Goal: Task Accomplishment & Management: Use online tool/utility

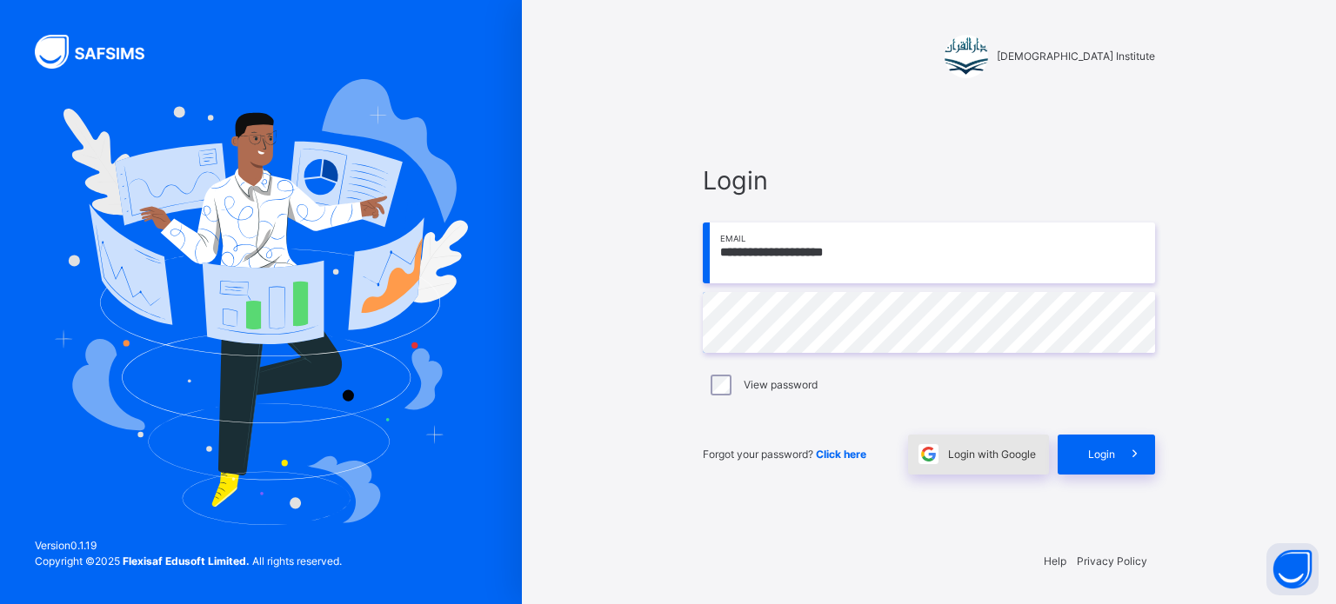
click at [967, 455] on span "Login with Google" at bounding box center [992, 455] width 88 height 16
type input "**********"
click at [1076, 458] on div "Login" at bounding box center [1105, 455] width 97 height 40
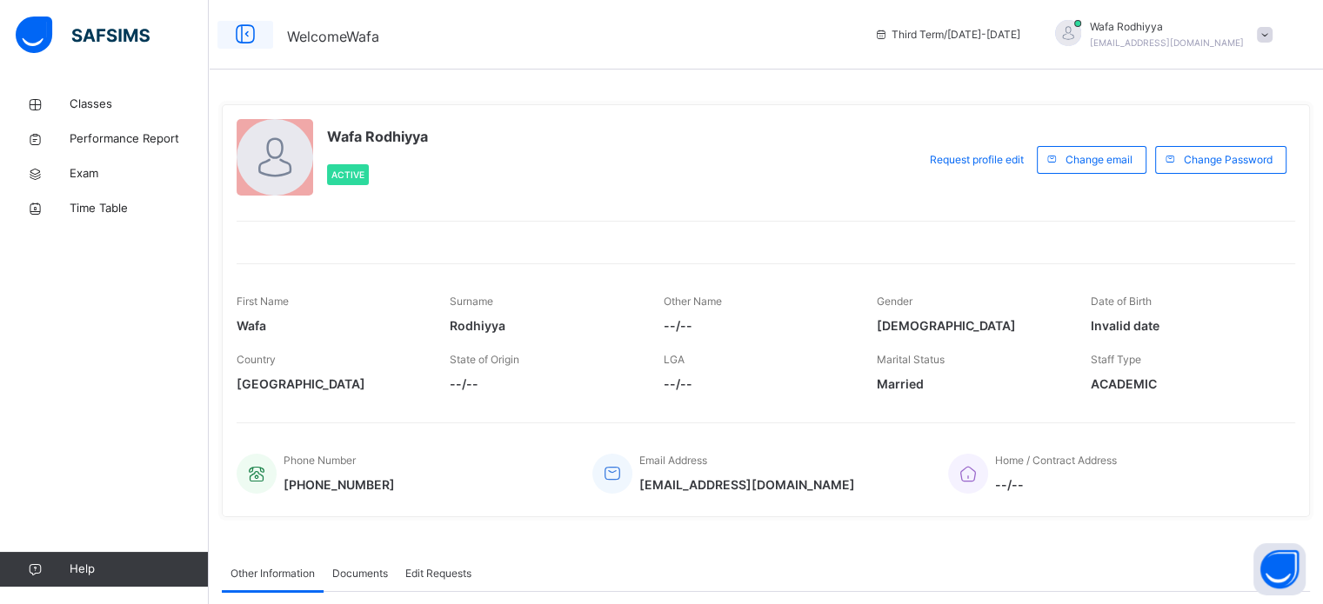
click at [245, 21] on icon at bounding box center [245, 34] width 30 height 31
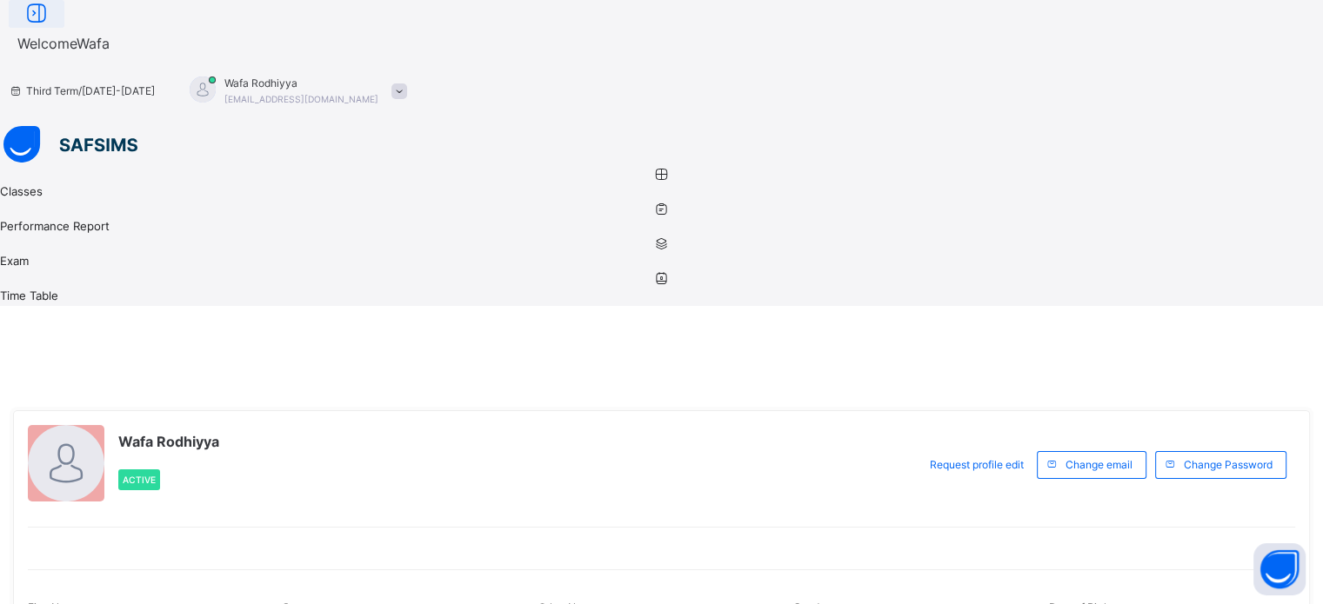
click at [51, 30] on icon at bounding box center [37, 13] width 30 height 31
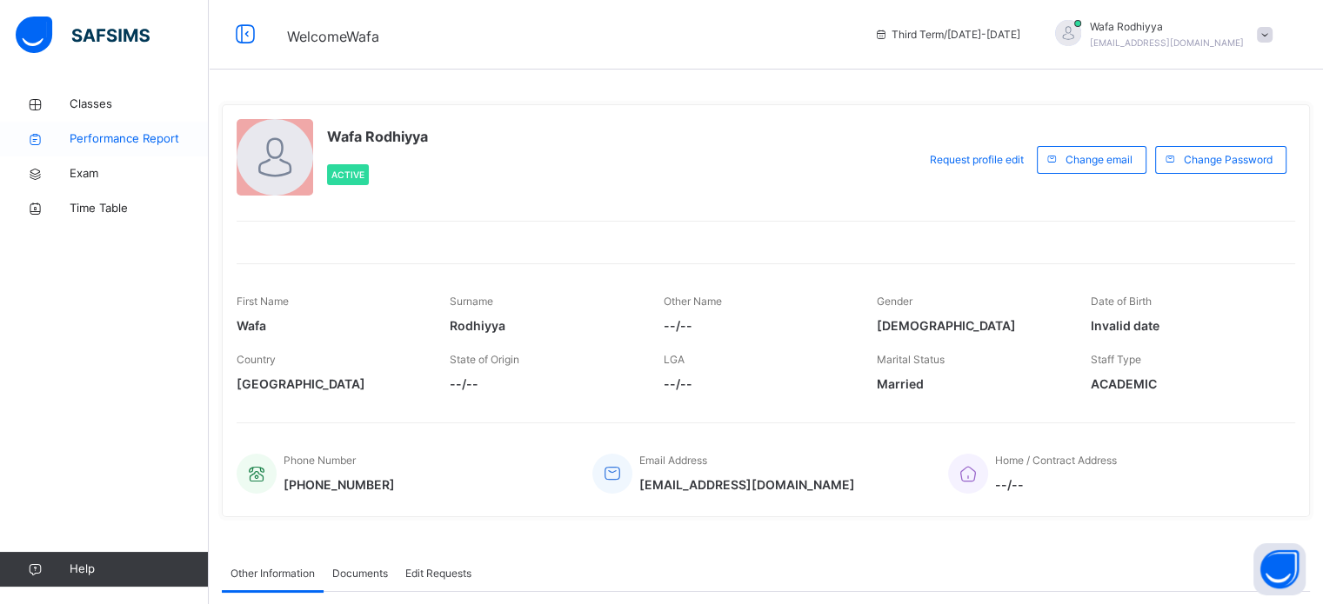
click at [159, 136] on span "Performance Report" at bounding box center [139, 138] width 139 height 17
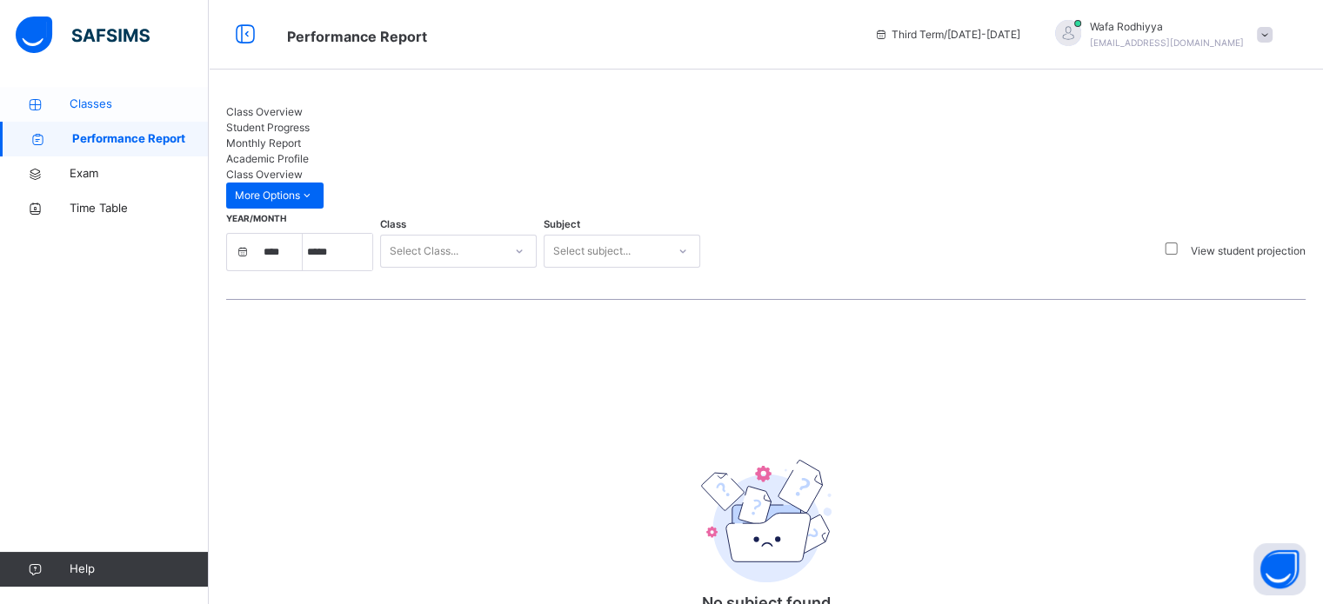
click at [129, 98] on span "Classes" at bounding box center [139, 104] width 139 height 17
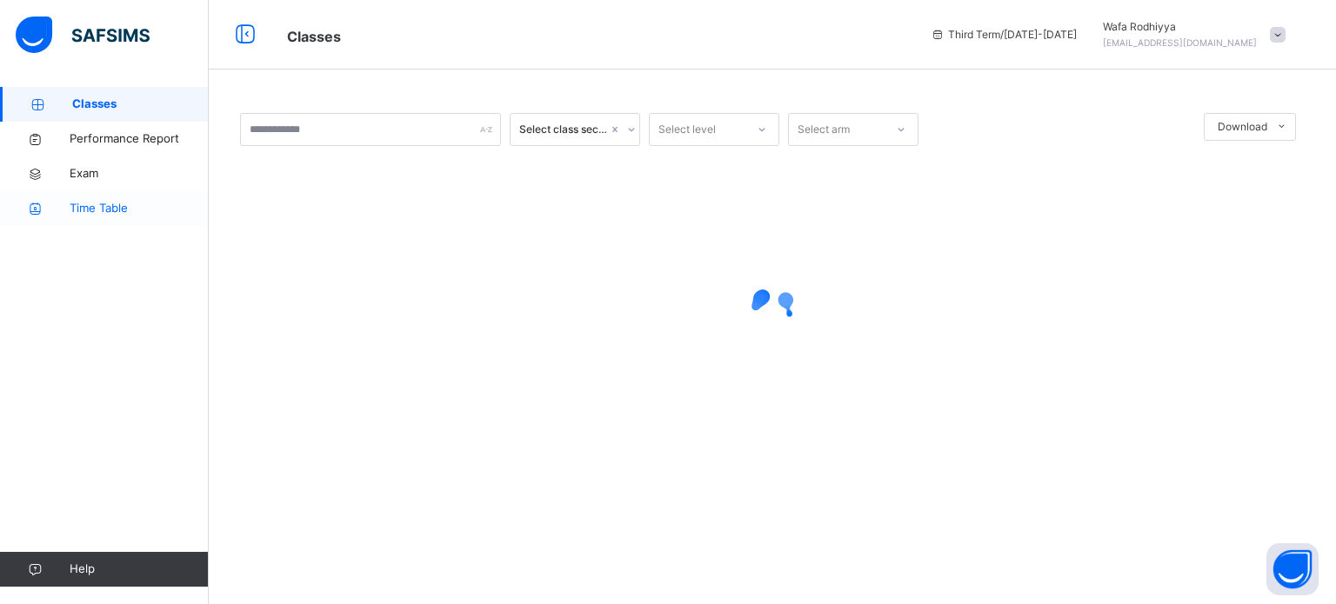
click at [61, 203] on icon at bounding box center [35, 209] width 70 height 13
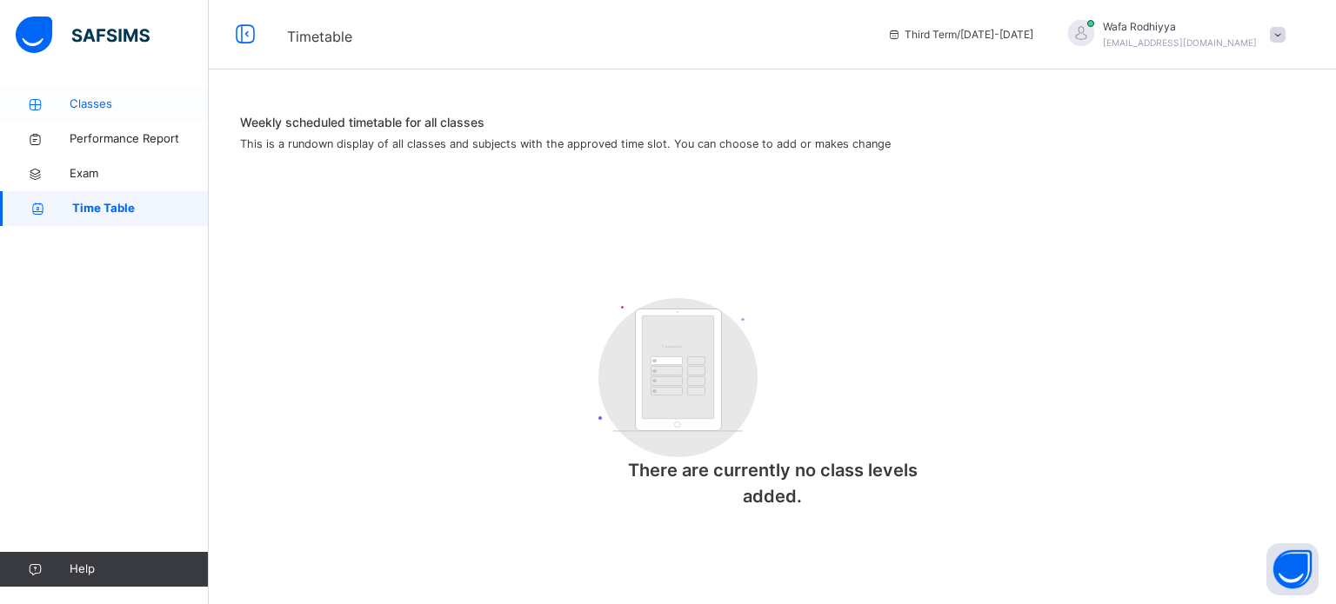
click at [80, 120] on link "Classes" at bounding box center [104, 104] width 209 height 35
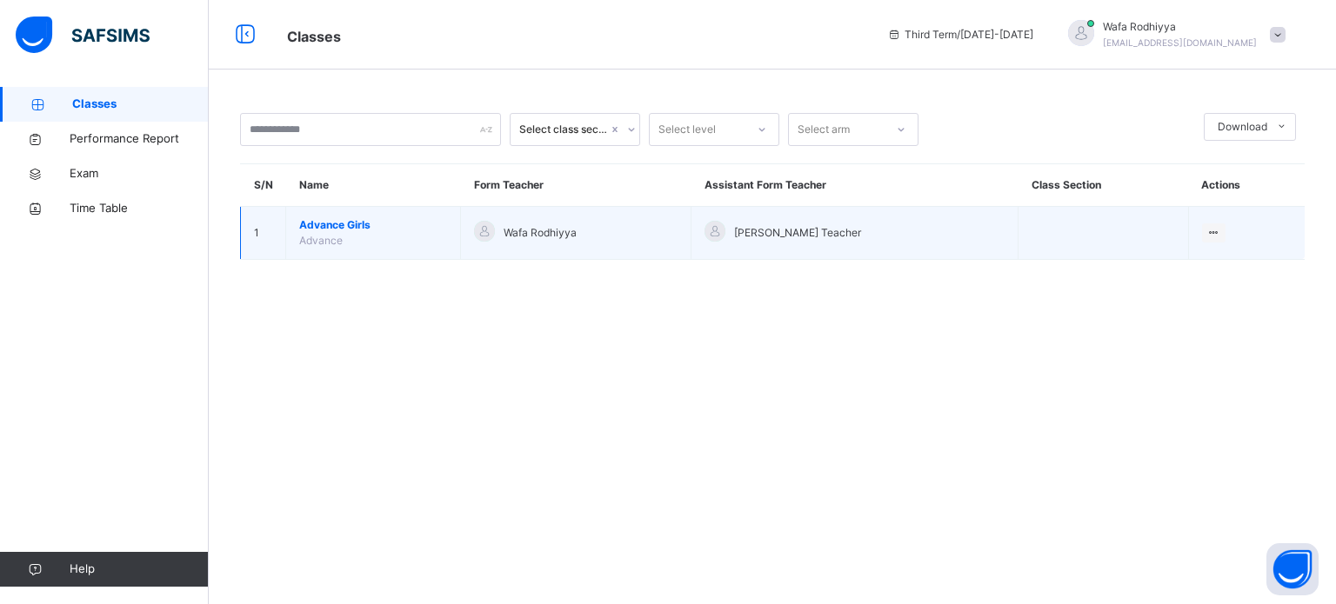
click at [403, 252] on td "Advance Girls Advance" at bounding box center [373, 233] width 175 height 53
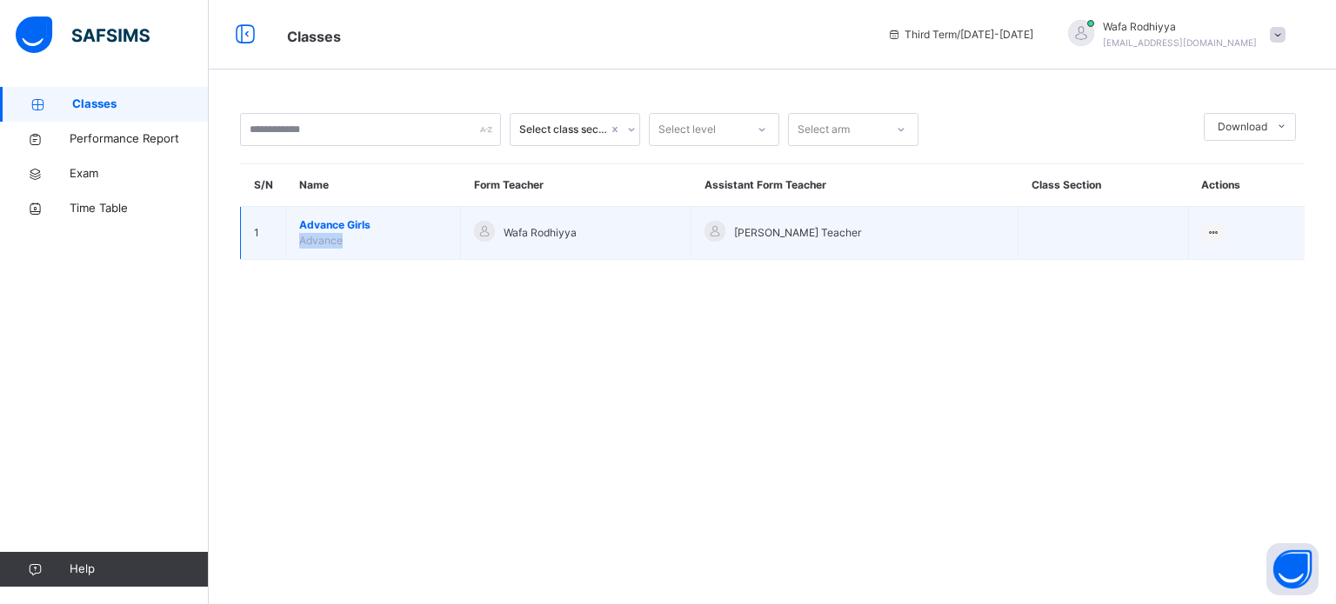
click at [403, 252] on td "Advance Girls Advance" at bounding box center [373, 233] width 175 height 53
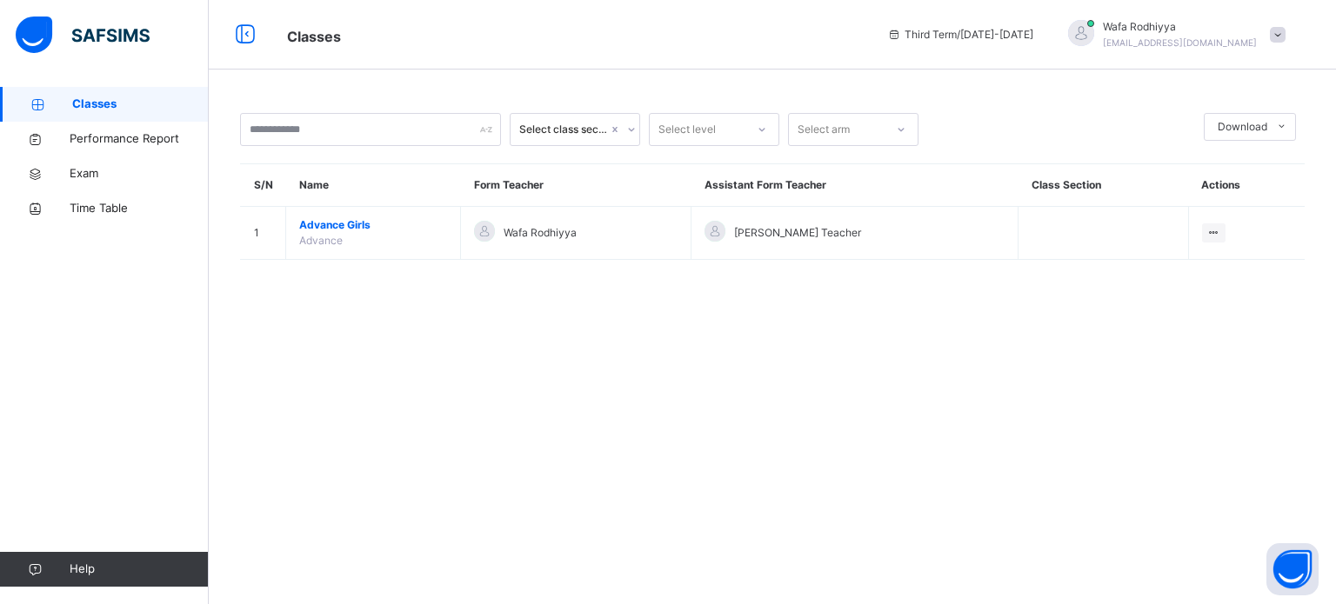
click at [446, 357] on div "Select class section Select level Select arm Download Pdf Report Excel Report S…" at bounding box center [772, 302] width 1127 height 604
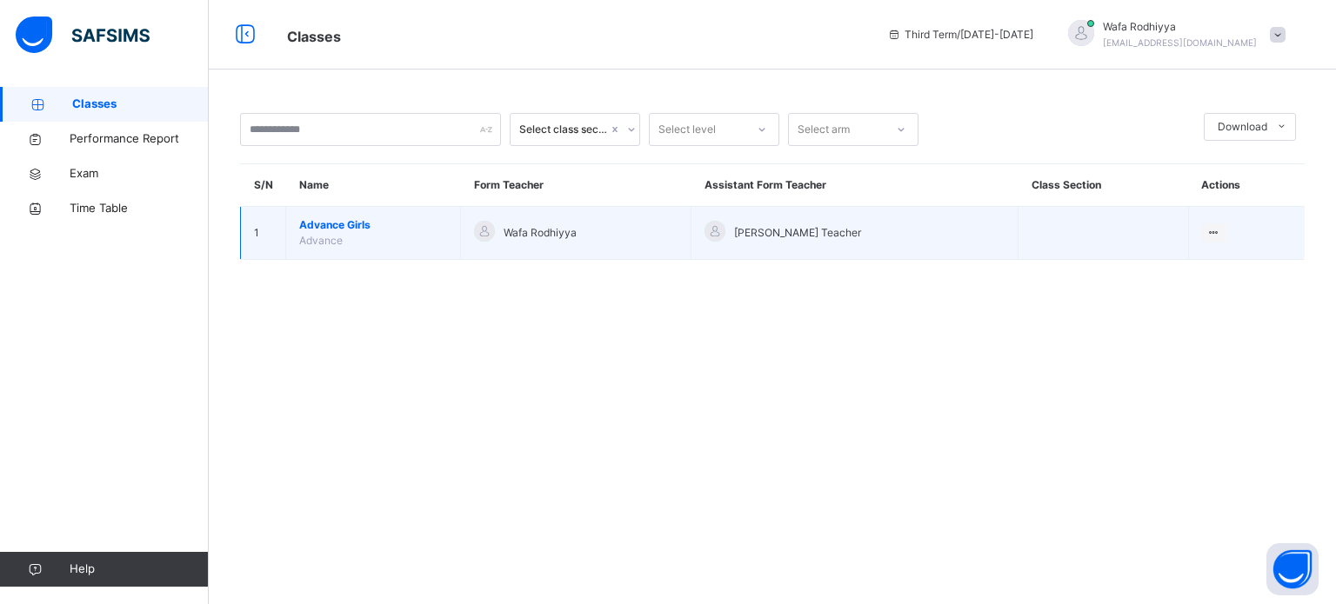
click at [318, 236] on span "Advance" at bounding box center [320, 240] width 43 height 13
click at [362, 229] on span "Advance Girls" at bounding box center [373, 225] width 148 height 16
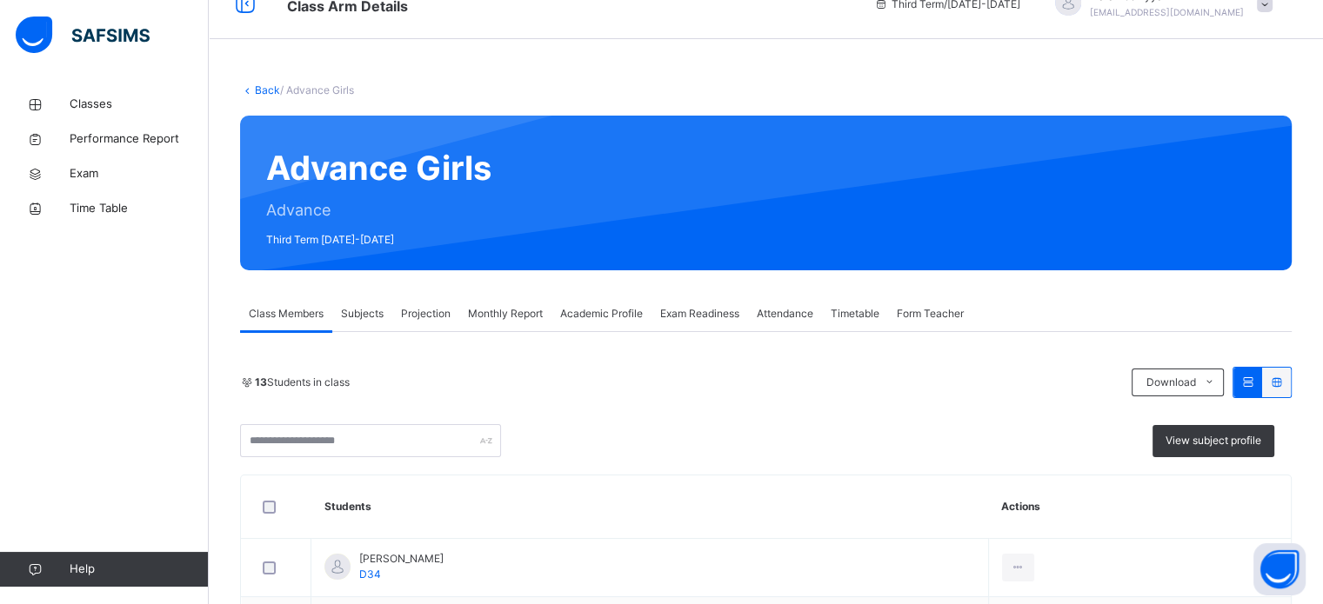
scroll to position [31, 0]
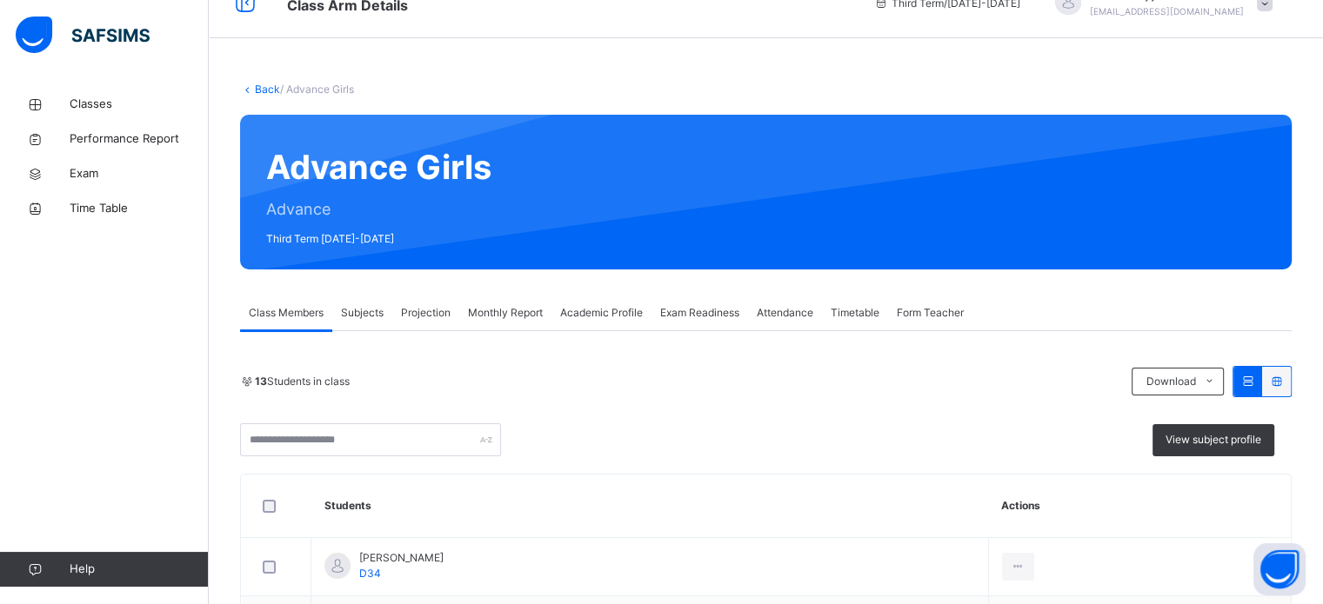
click at [432, 298] on div "Projection" at bounding box center [425, 313] width 67 height 35
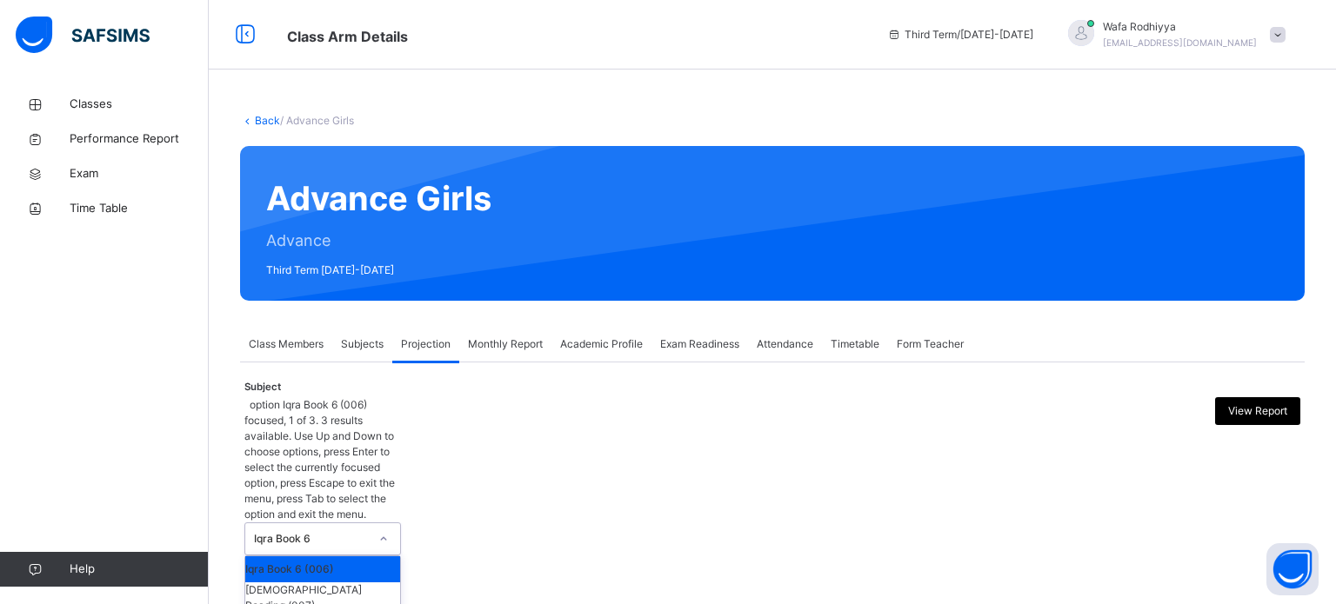
click at [361, 531] on div "Iqra Book 6" at bounding box center [311, 539] width 115 height 16
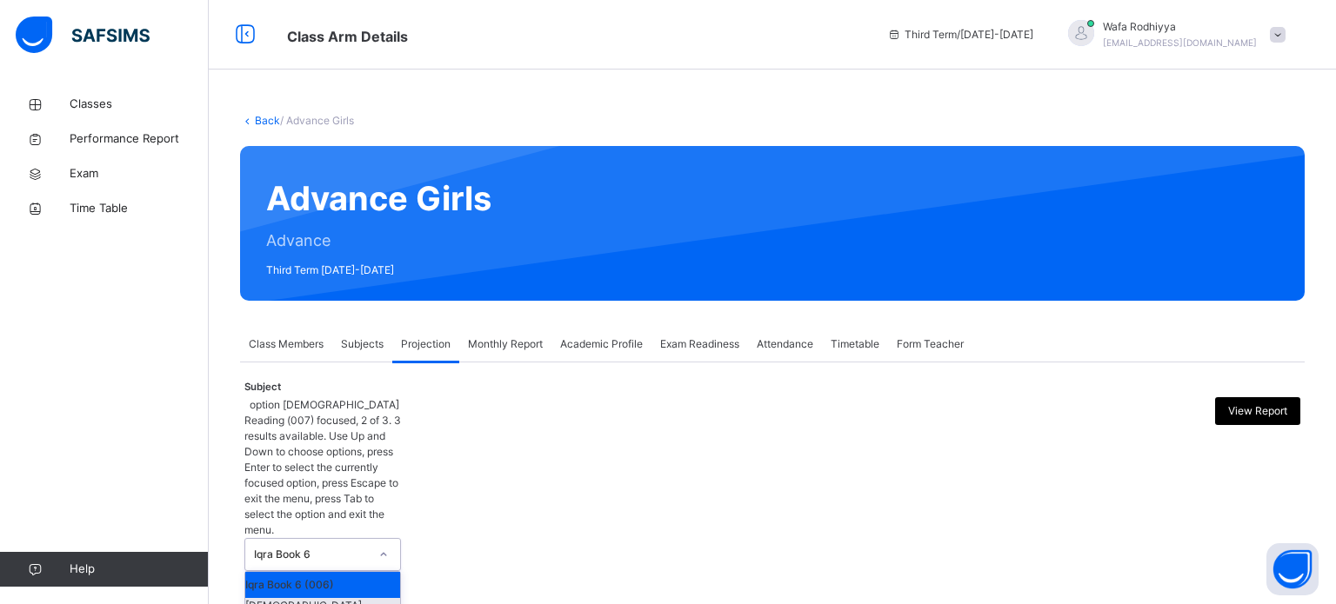
click at [323, 598] on div "[DEMOGRAPHIC_DATA] Reading (007)" at bounding box center [322, 613] width 155 height 31
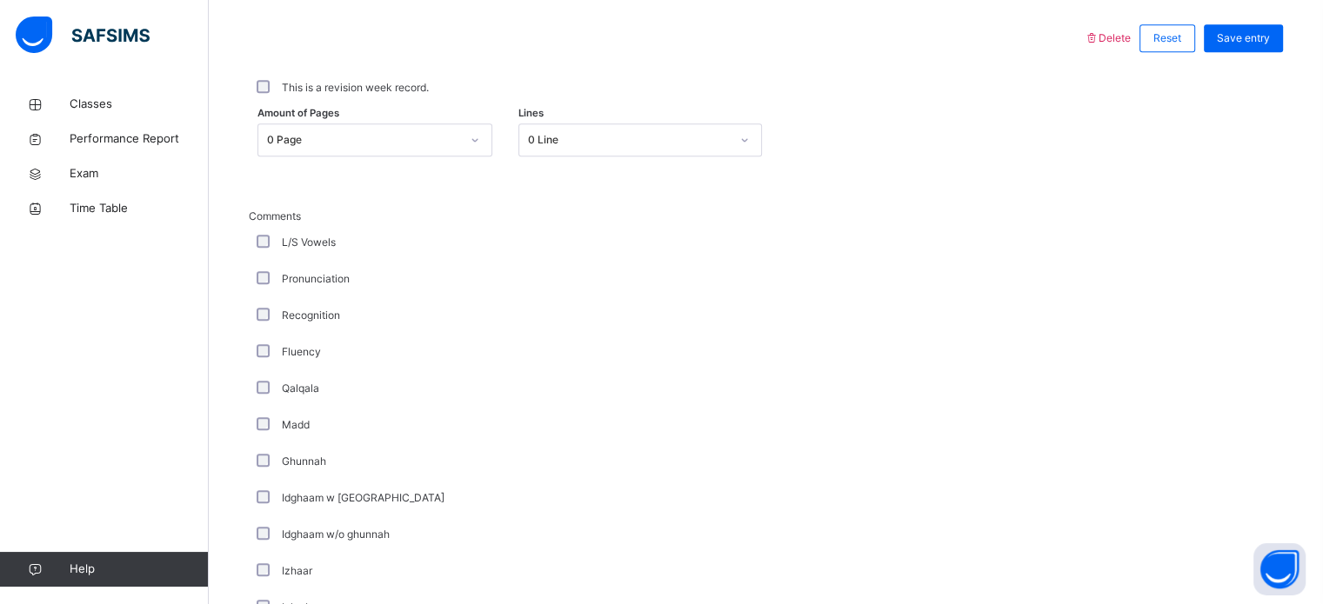
scroll to position [803, 0]
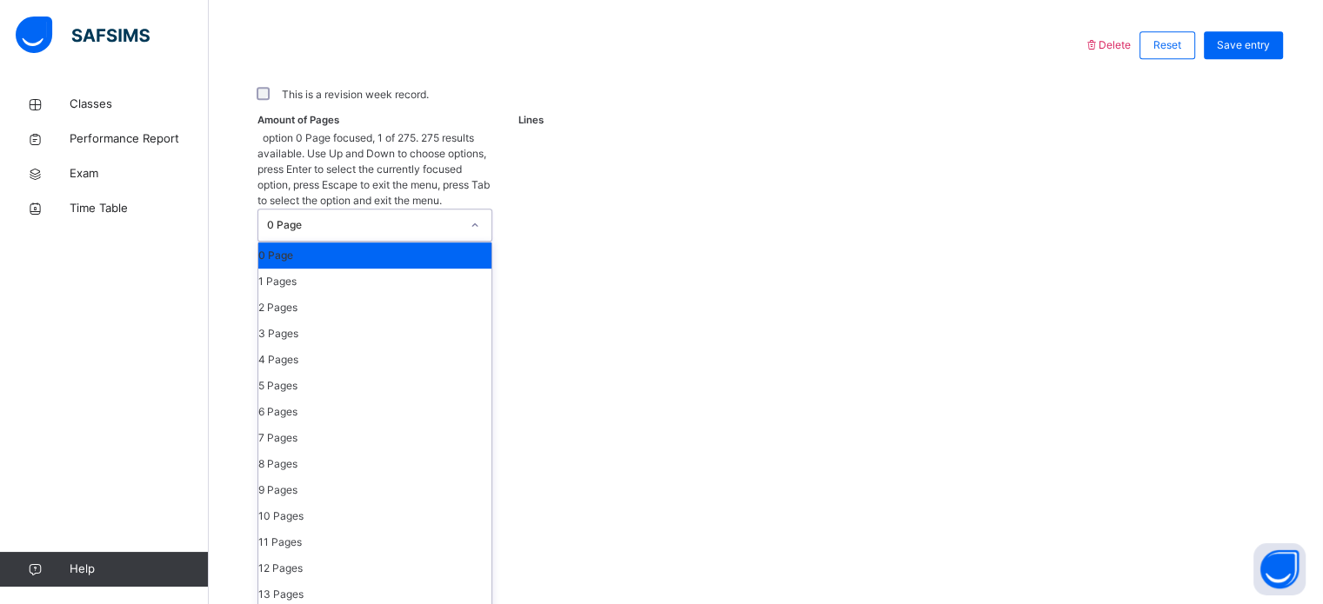
click at [317, 210] on div "0 Page" at bounding box center [358, 225] width 200 height 31
drag, startPoint x: 316, startPoint y: 217, endPoint x: 336, endPoint y: 213, distance: 20.3
click at [336, 269] on div "1 Pages" at bounding box center [374, 282] width 233 height 26
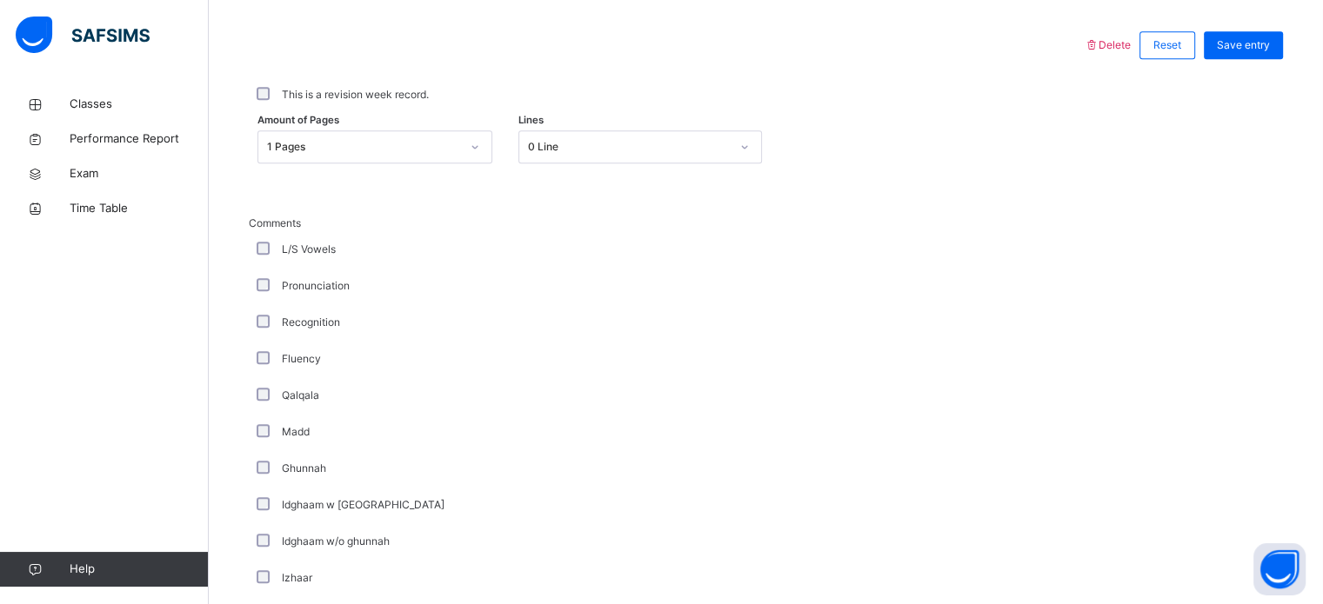
click at [336, 213] on div "Comments L/S Vowels Pronunciation Recognition Fluency Qalqala Madd Ghunnah Idgh…" at bounding box center [766, 489] width 1034 height 634
click at [583, 140] on div "0 Line" at bounding box center [629, 147] width 202 height 16
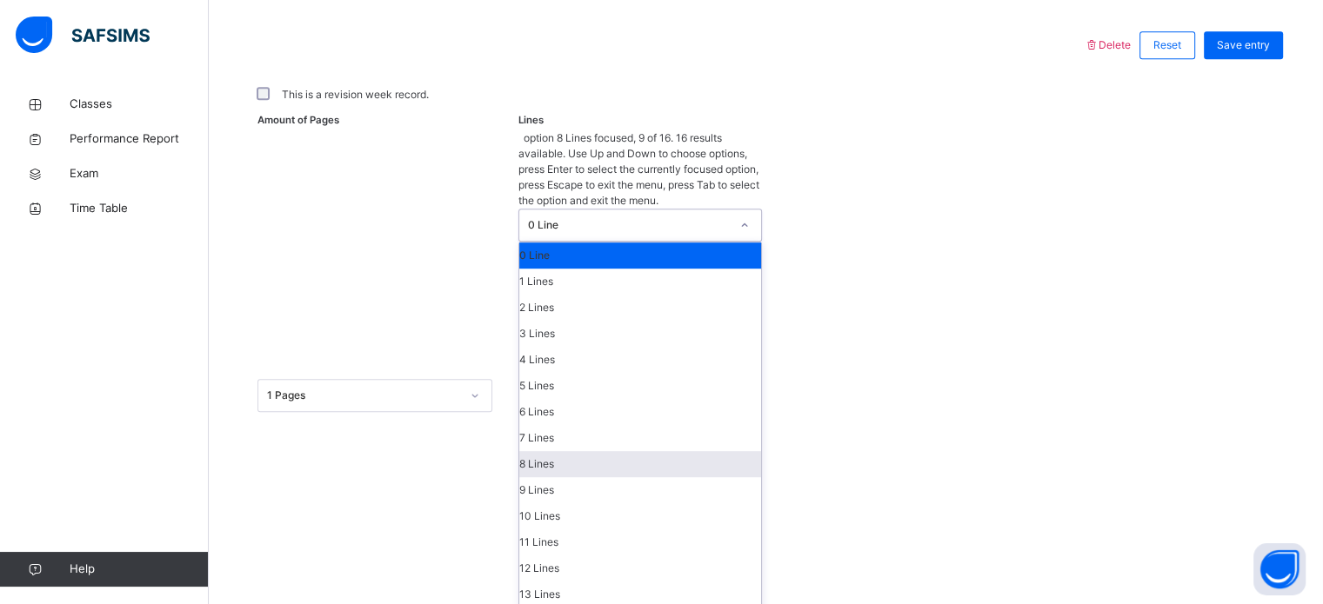
scroll to position [70, 0]
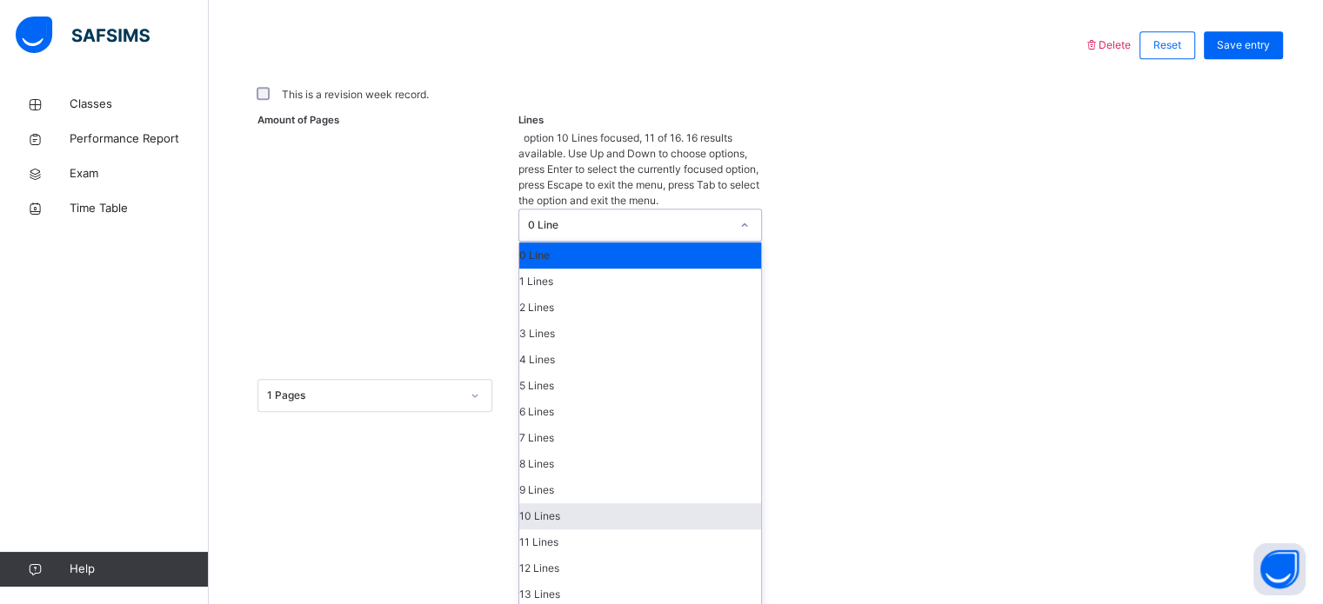
click at [639, 503] on div "10 Lines" at bounding box center [640, 516] width 242 height 26
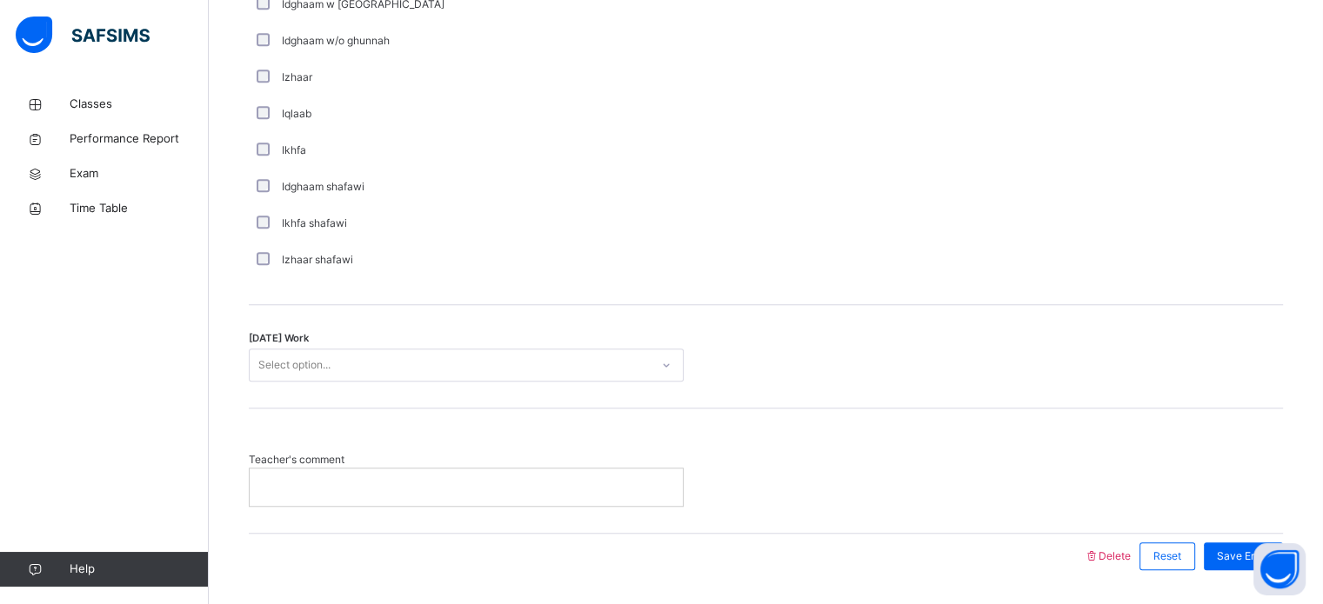
scroll to position [1355, 0]
click at [542, 349] on div "Select option..." at bounding box center [450, 362] width 400 height 27
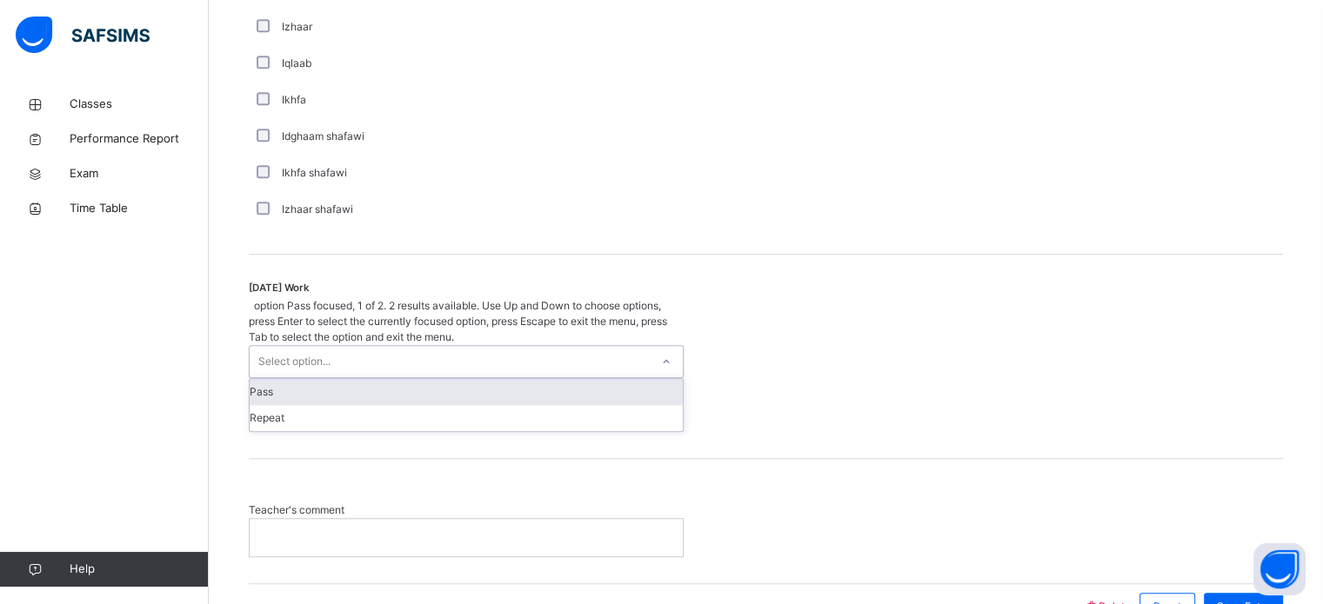
click at [384, 379] on div "Pass" at bounding box center [466, 392] width 433 height 26
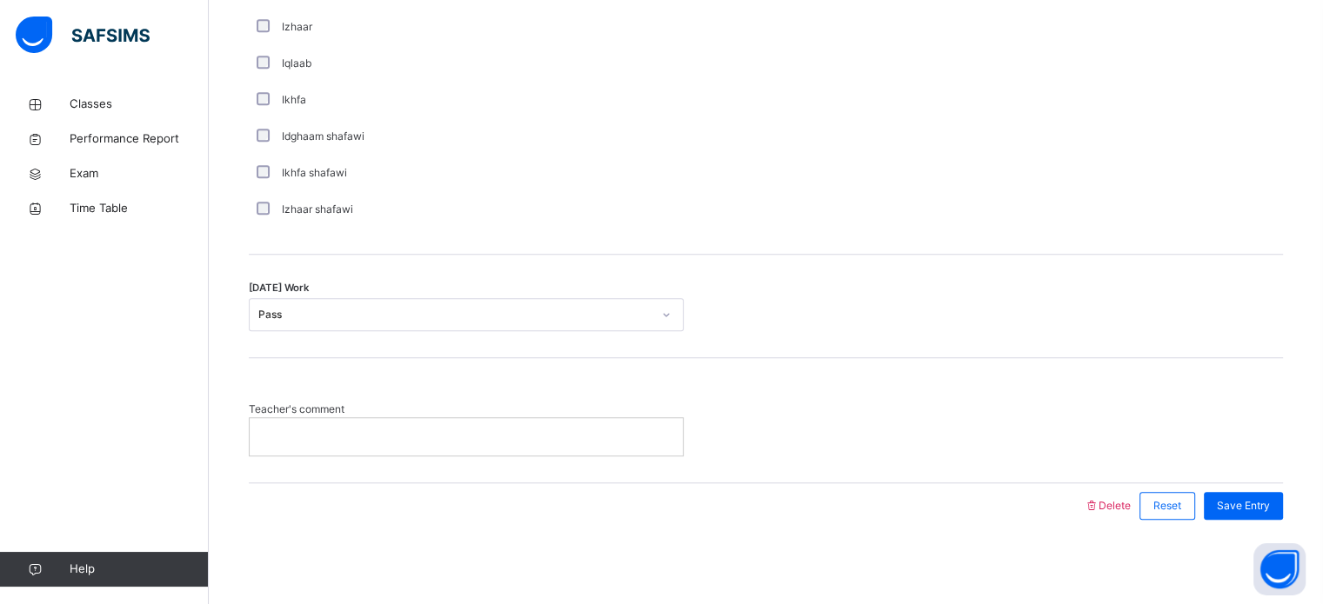
click at [408, 440] on p at bounding box center [466, 437] width 407 height 16
click at [1242, 500] on span "Save Entry" at bounding box center [1242, 506] width 53 height 16
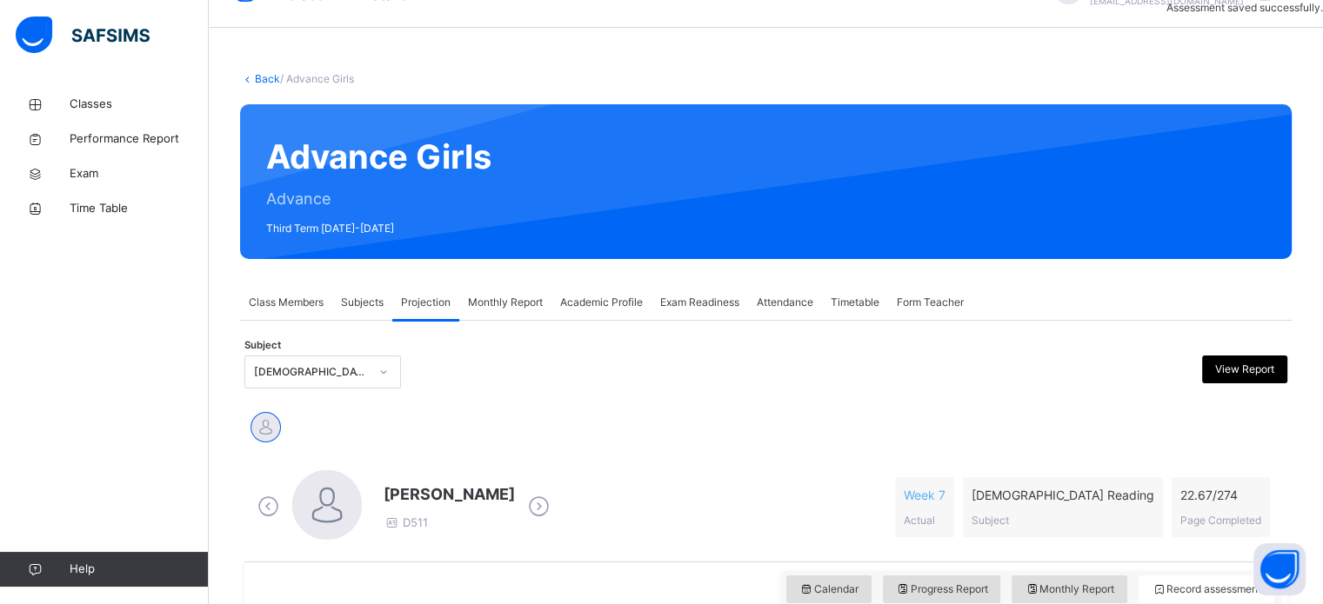
scroll to position [0, 0]
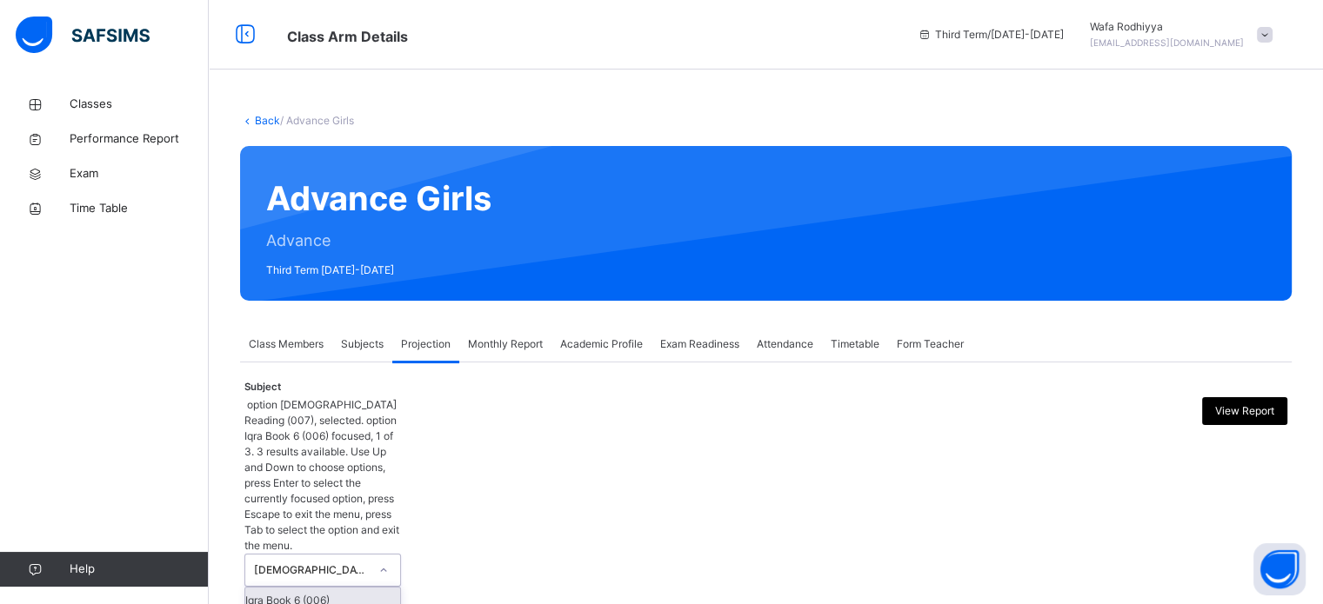
click at [306, 554] on div "[DEMOGRAPHIC_DATA] Reading (007)" at bounding box center [322, 570] width 157 height 33
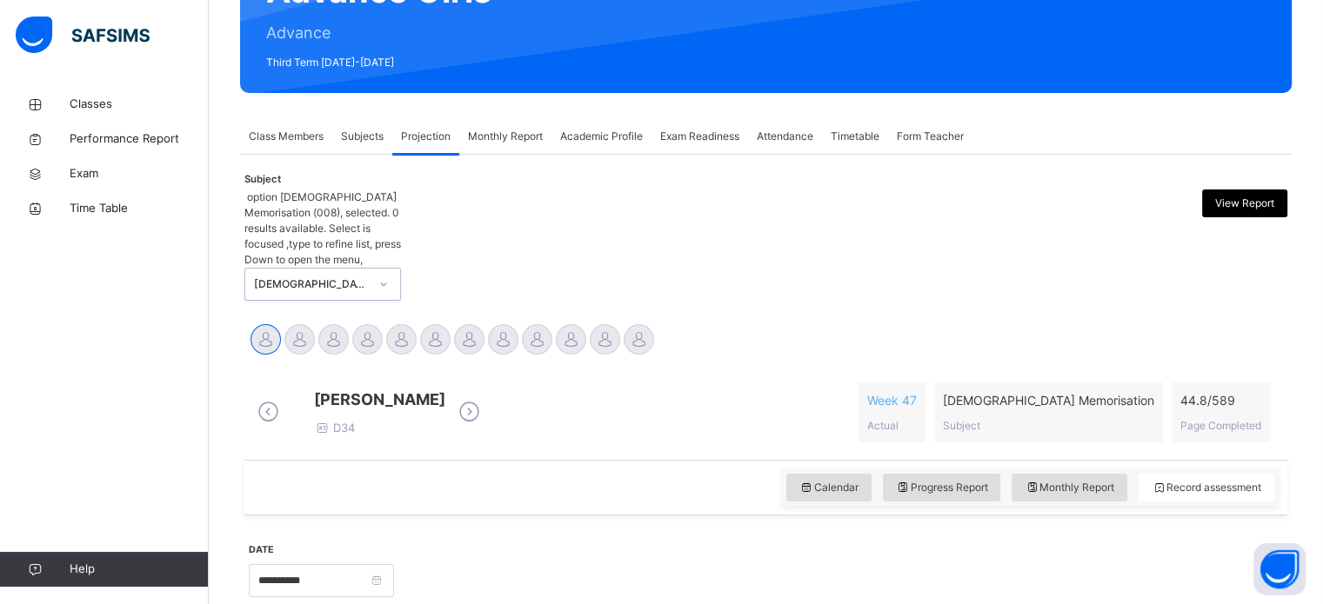
scroll to position [307, 0]
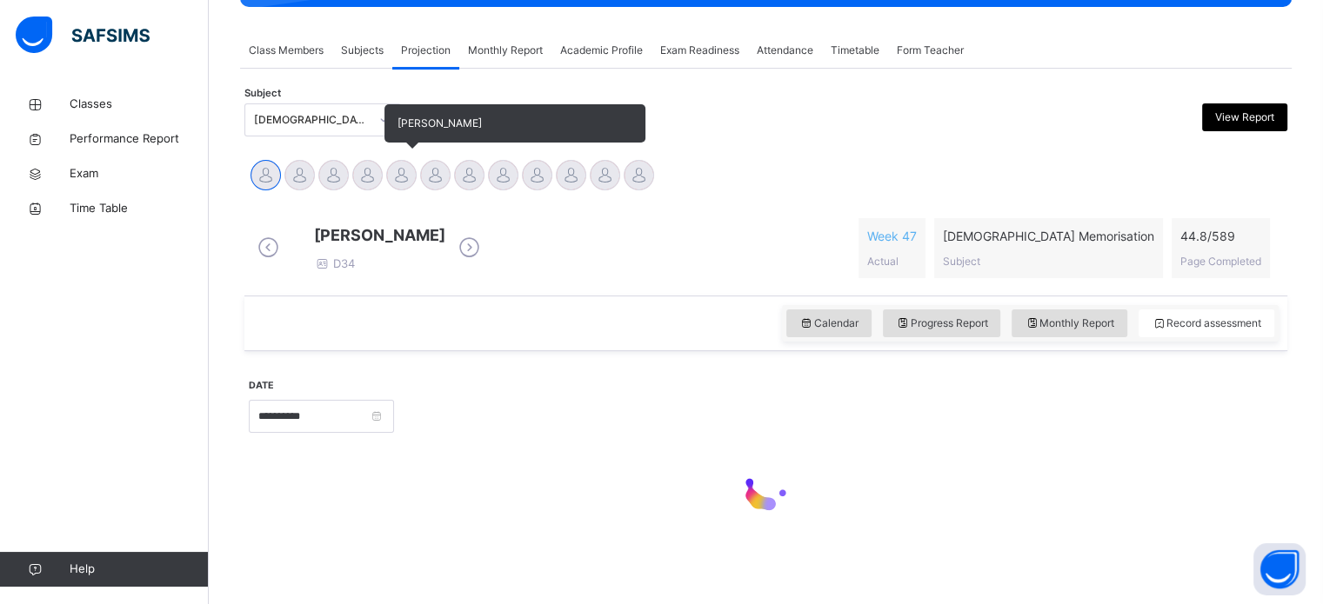
click at [394, 160] on div at bounding box center [401, 175] width 30 height 30
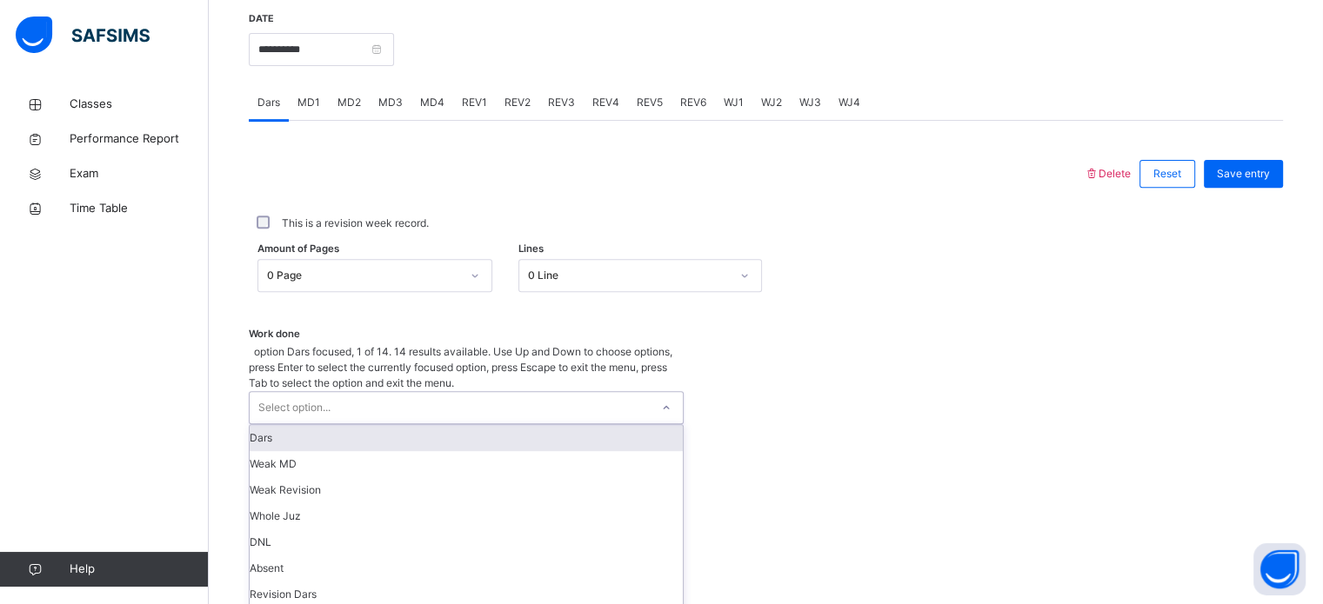
scroll to position [701, 0]
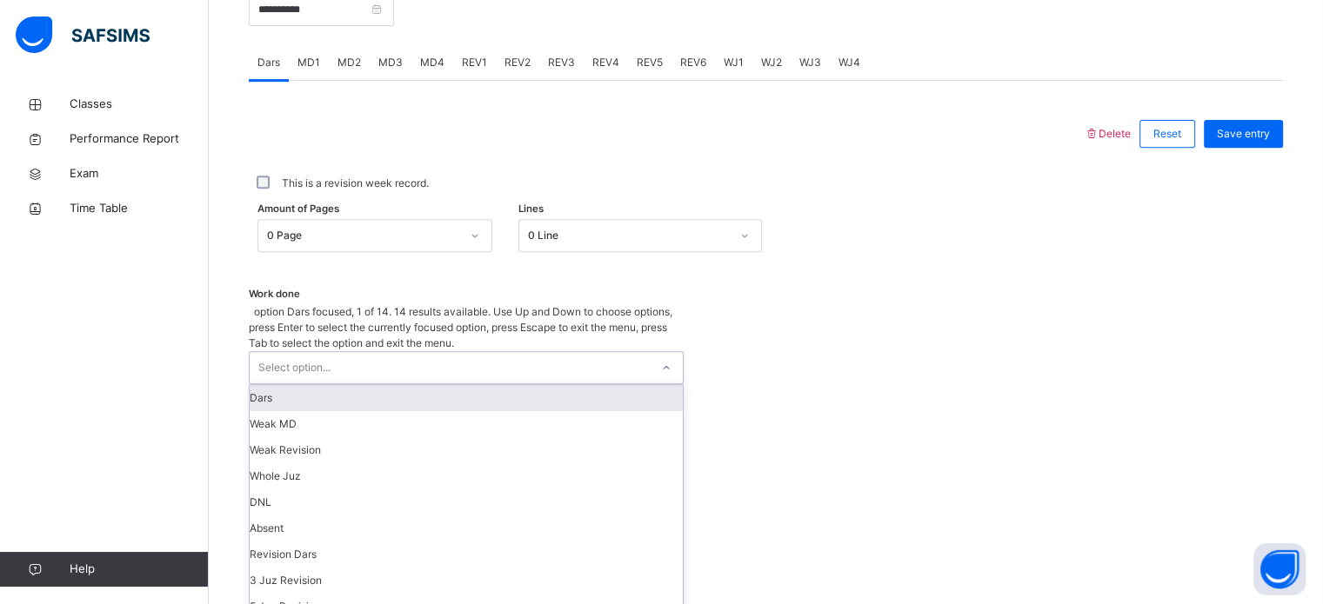
click at [575, 377] on div "option Dars focused, 1 of 14. 14 results available. Use Up and Down to choose o…" at bounding box center [466, 527] width 435 height 447
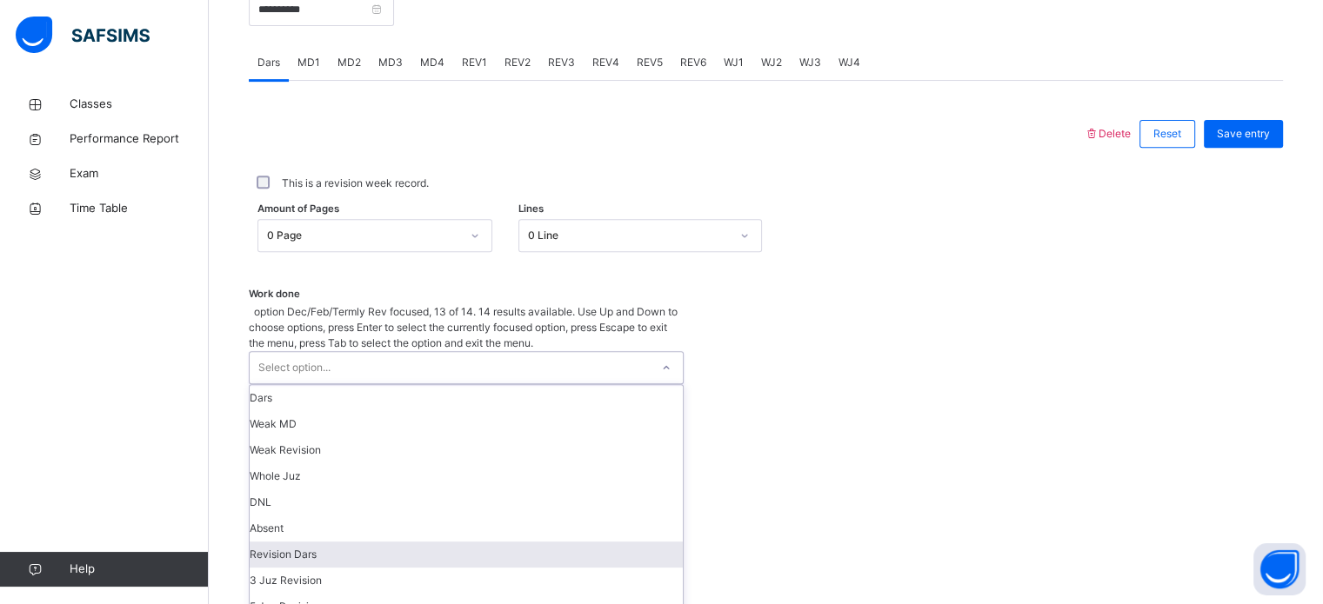
scroll to position [169, 0]
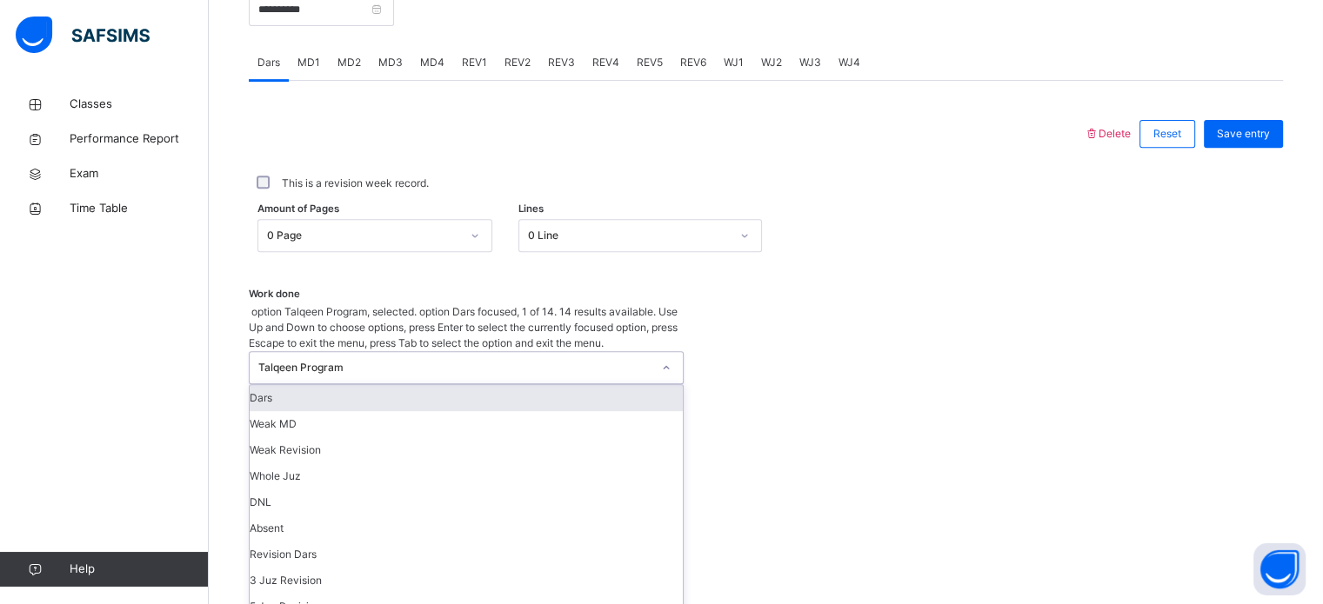
click at [503, 351] on div "Talqeen Program" at bounding box center [466, 367] width 435 height 33
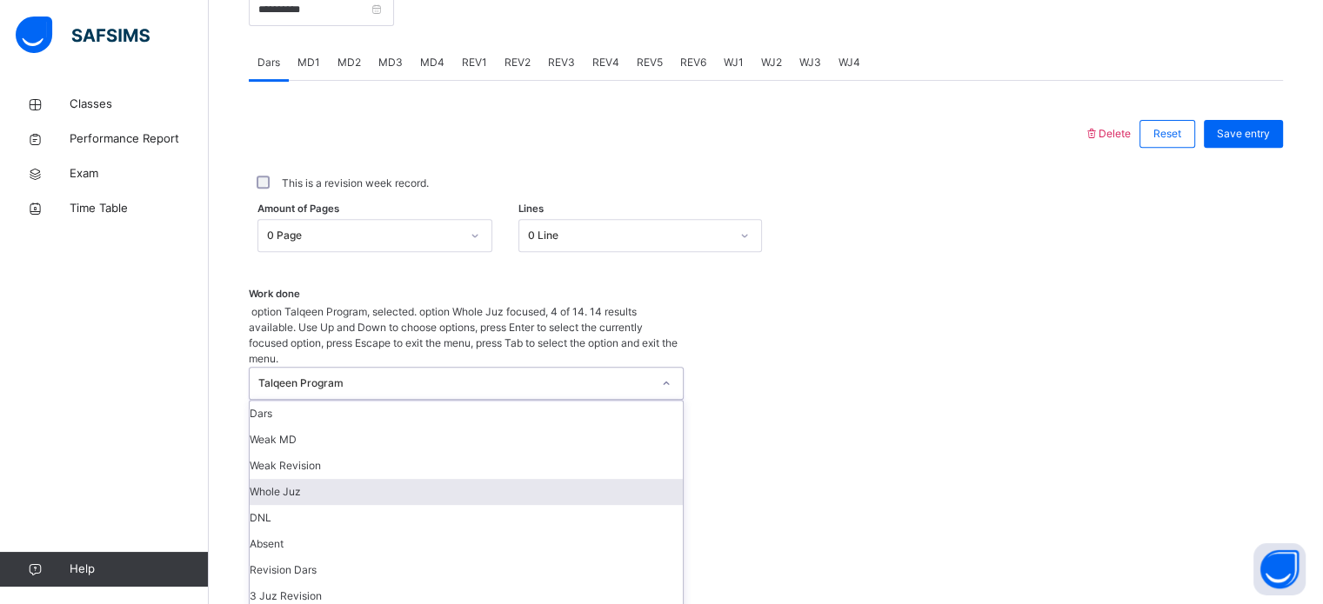
scroll to position [174, 0]
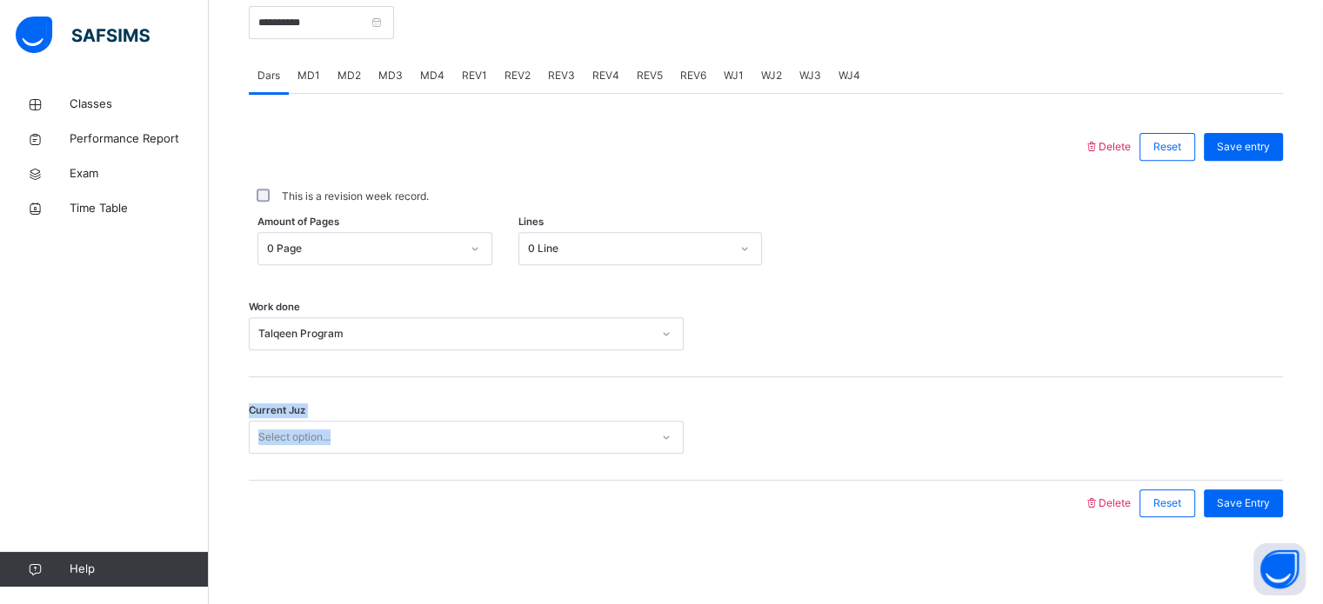
drag, startPoint x: 882, startPoint y: 371, endPoint x: 571, endPoint y: 437, distance: 317.2
click at [571, 437] on div "Delete Reset Save entry This is a revision week record. Amount of Pages 0 Page …" at bounding box center [766, 325] width 1034 height 402
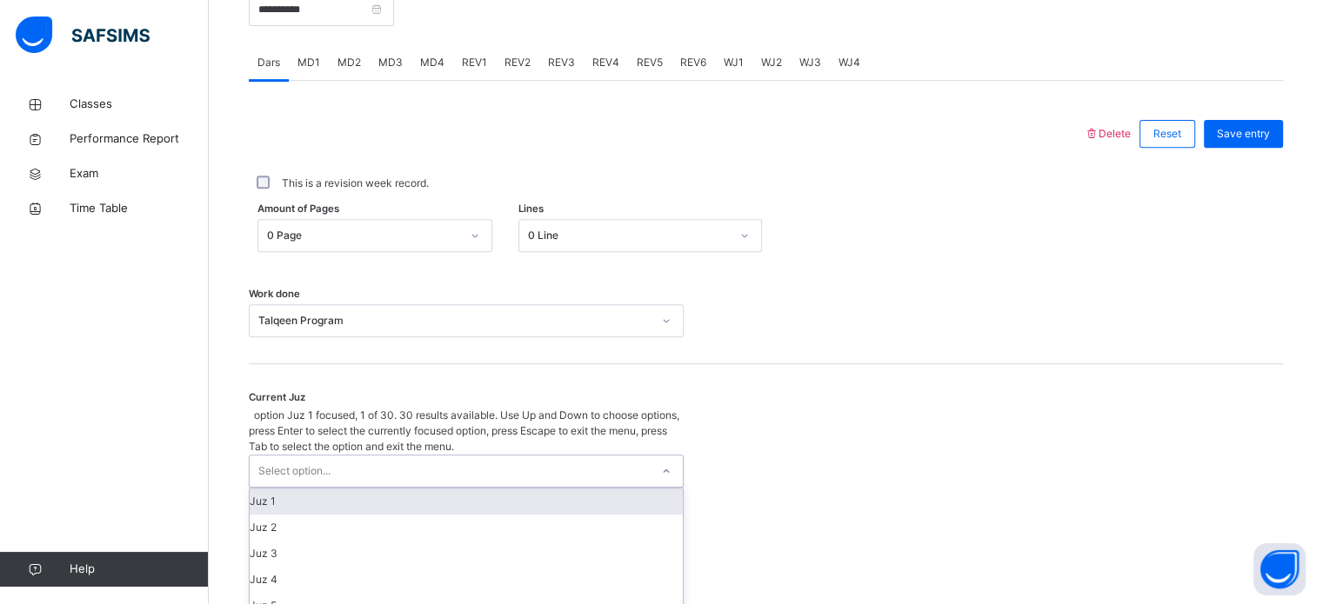
click at [571, 456] on div "Select option..." at bounding box center [450, 471] width 400 height 31
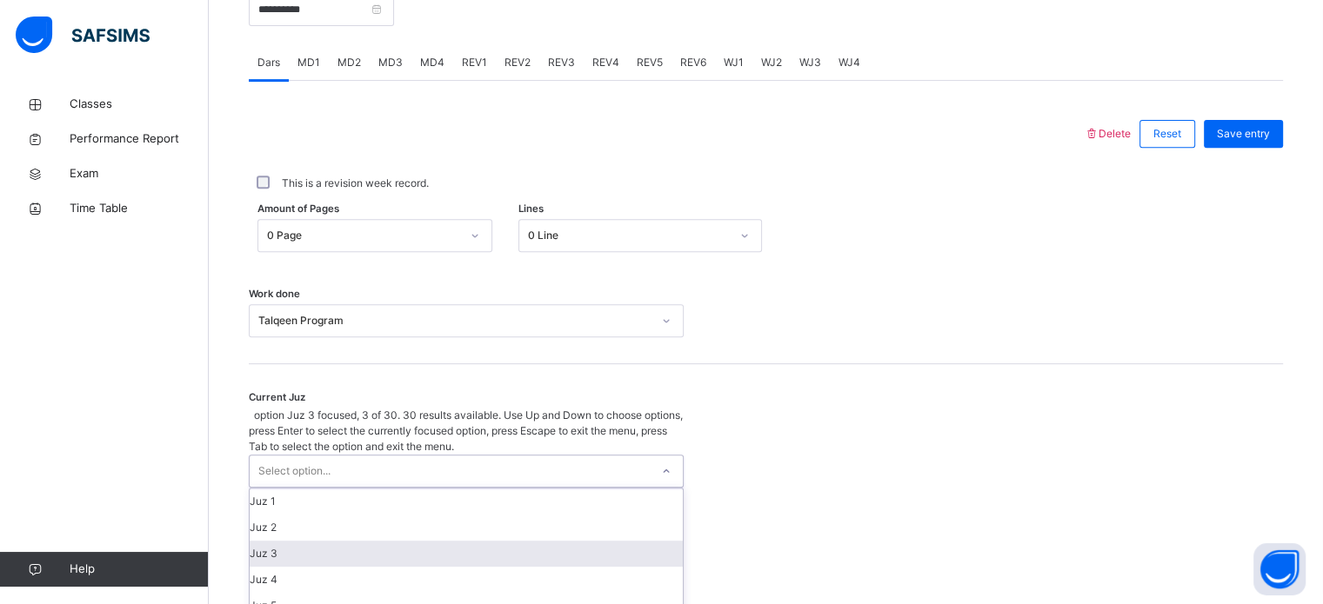
scroll to position [750, 0]
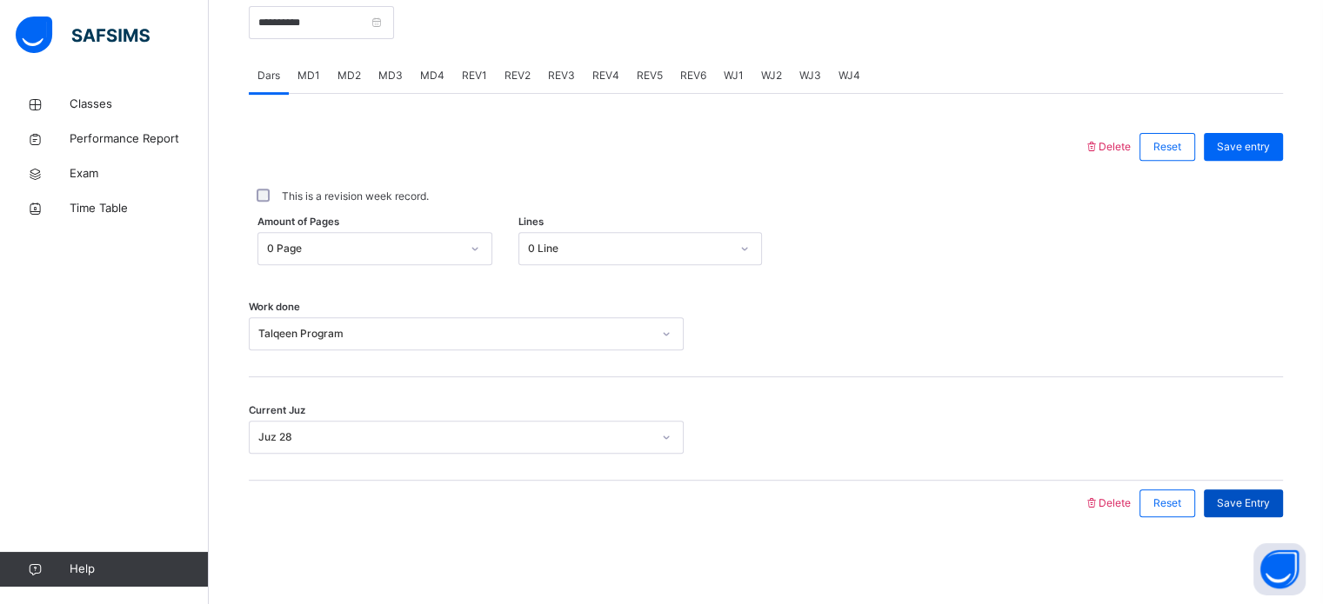
click at [1266, 501] on span "Save Entry" at bounding box center [1242, 504] width 53 height 16
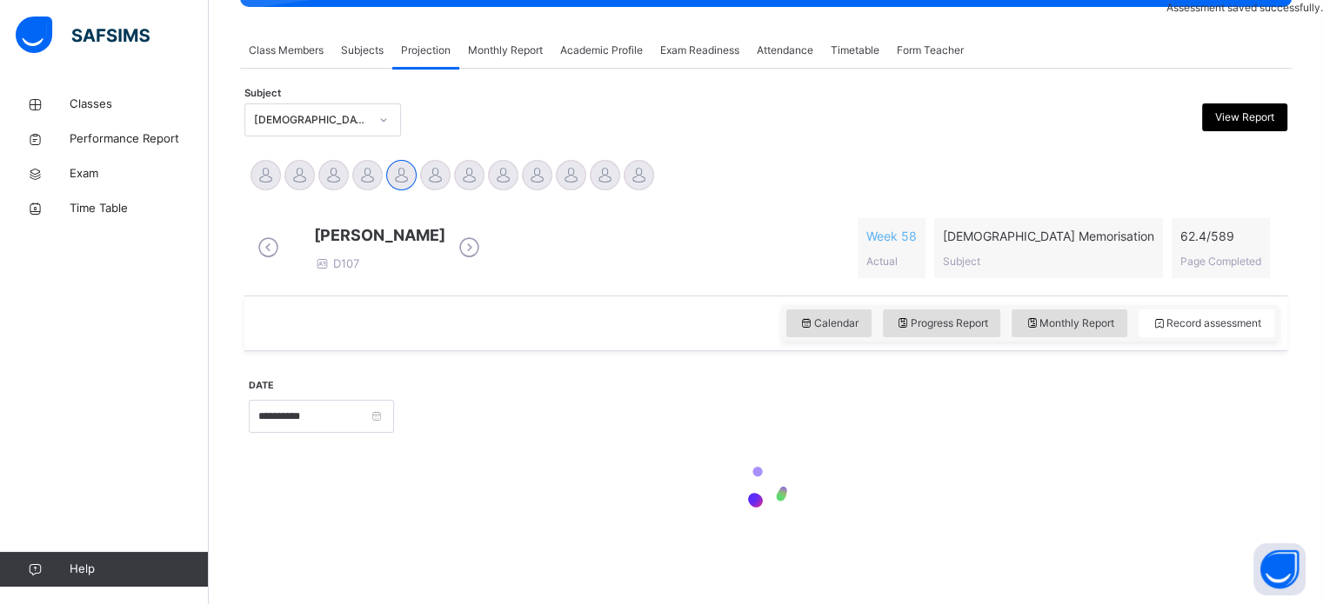
scroll to position [307, 0]
